Goal: Information Seeking & Learning: Learn about a topic

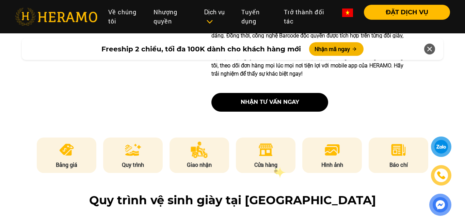
scroll to position [278, 0]
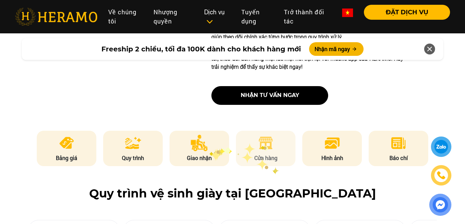
click at [263, 144] on img at bounding box center [265, 143] width 17 height 16
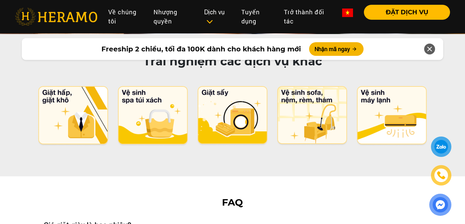
scroll to position [3458, 0]
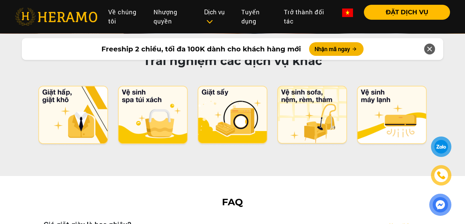
click at [99, 220] on h3 "Giá giặt giày là bao nhiêu?" at bounding box center [87, 224] width 87 height 8
drag, startPoint x: 146, startPoint y: 176, endPoint x: 234, endPoint y: 178, distance: 87.8
drag, startPoint x: 95, startPoint y: 185, endPoint x: 249, endPoint y: 186, distance: 154.5
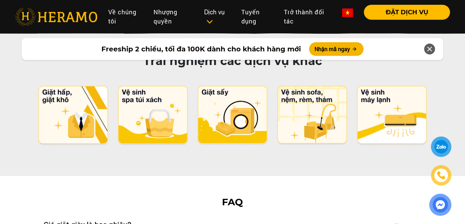
drag, startPoint x: 72, startPoint y: 194, endPoint x: 106, endPoint y: 194, distance: 34.4
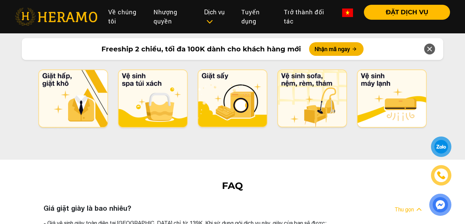
scroll to position [3486, 0]
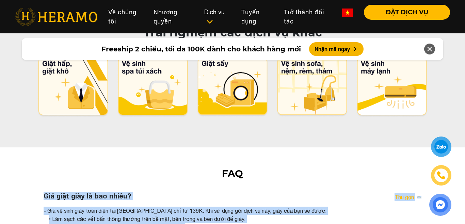
drag, startPoint x: 71, startPoint y: 181, endPoint x: 203, endPoint y: 186, distance: 132.1
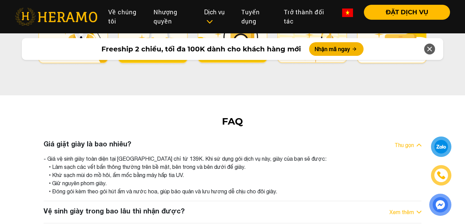
scroll to position [3541, 0]
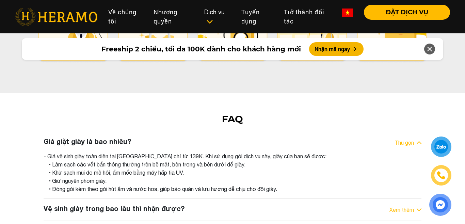
click at [115, 204] on h3 "Vệ sinh giày trong bao lâu thì nhận được?" at bounding box center [114, 208] width 141 height 8
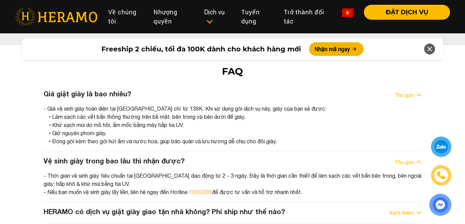
scroll to position [3589, 0]
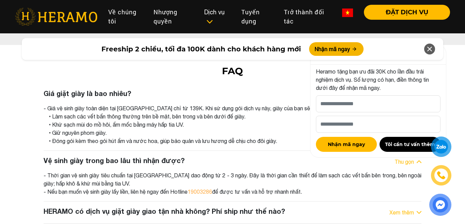
click at [430, 51] on icon at bounding box center [429, 49] width 8 height 12
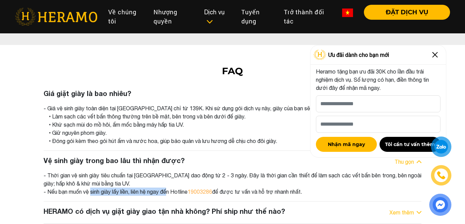
drag, startPoint x: 98, startPoint y: 131, endPoint x: 173, endPoint y: 130, distance: 75.2
click at [173, 171] on div "- Thời gian vệ sinh giày tiêu chuẩn tại [GEOGRAPHIC_DATA] dao động từ 2 - 3 ngà…" at bounding box center [233, 183] width 378 height 24
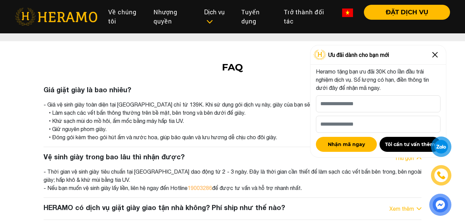
scroll to position [3593, 0]
click at [163, 203] on h3 "HERAMO có dịch vụ giặt giày giao tận nhà không? Phí ship như thế nào?" at bounding box center [164, 207] width 241 height 8
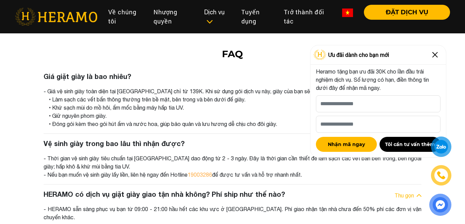
scroll to position [3608, 0]
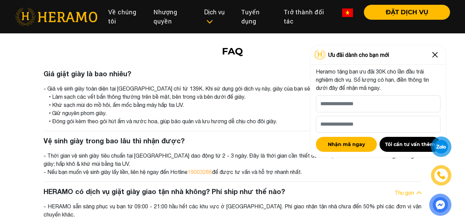
click at [435, 54] on img at bounding box center [434, 54] width 11 height 11
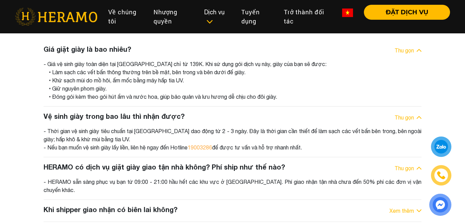
scroll to position [3644, 0]
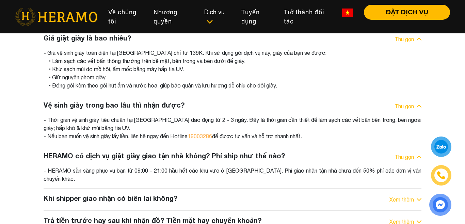
drag, startPoint x: 105, startPoint y: 105, endPoint x: 238, endPoint y: 112, distance: 133.2
click at [238, 166] on div "- HERAMO sẵn sàng phục vụ bạn từ 09:00 - 21:00 hầu hết các khu vực ở [GEOGRAPHI…" at bounding box center [233, 174] width 378 height 16
click at [135, 194] on h3 "Khi shipper giao nhận có biên lai không?" at bounding box center [111, 198] width 134 height 8
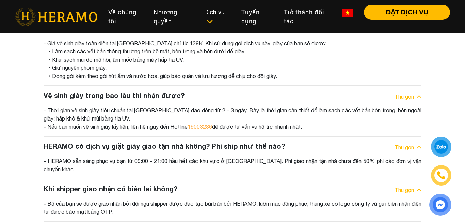
scroll to position [3654, 0]
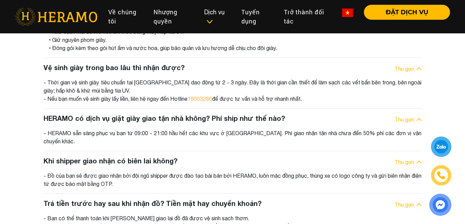
scroll to position [3691, 0]
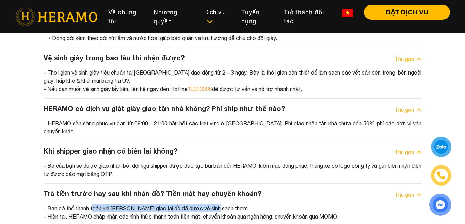
drag, startPoint x: 95, startPoint y: 145, endPoint x: 212, endPoint y: 149, distance: 117.8
click at [212, 204] on div "- Bạn có thể thanh toán khi [PERSON_NAME] giao lại đồ đã được vệ sinh sạch thơm…" at bounding box center [233, 212] width 378 height 16
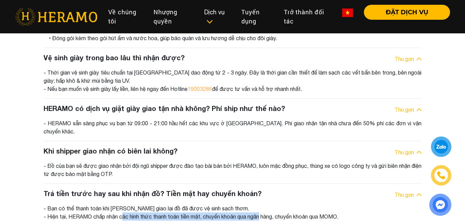
drag, startPoint x: 65, startPoint y: 152, endPoint x: 207, endPoint y: 157, distance: 142.6
click at [207, 204] on div "- Bạn có thể thanh toán khi [PERSON_NAME] giao lại đồ đã được vệ sinh sạch thơm…" at bounding box center [233, 212] width 378 height 16
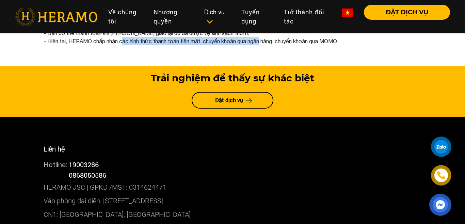
scroll to position [3866, 0]
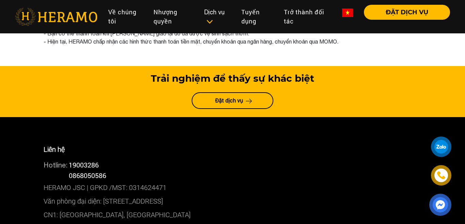
click at [90, 208] on p "CN1: [GEOGRAPHIC_DATA], [GEOGRAPHIC_DATA]" at bounding box center [233, 215] width 378 height 14
